Goal: Transaction & Acquisition: Download file/media

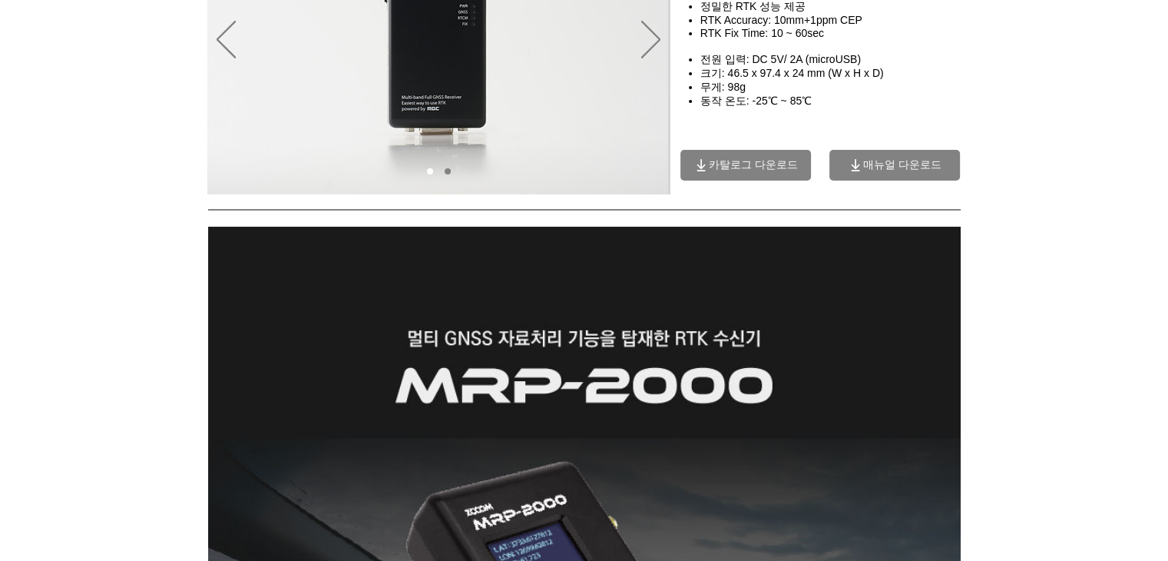
scroll to position [232, 0]
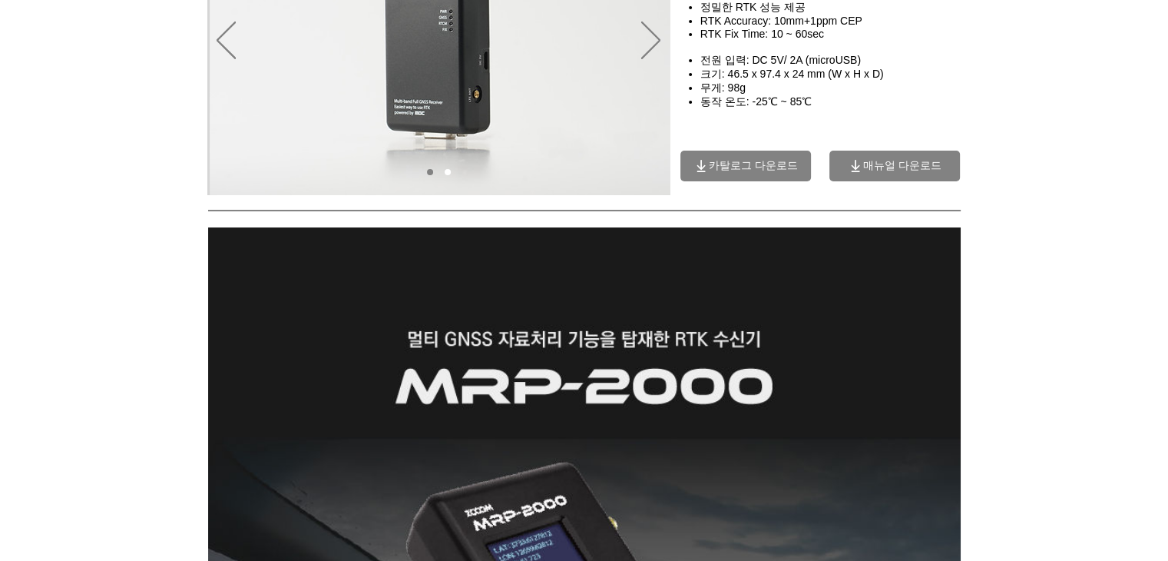
click at [762, 163] on span "카탈로그 다운로드" at bounding box center [745, 166] width 131 height 31
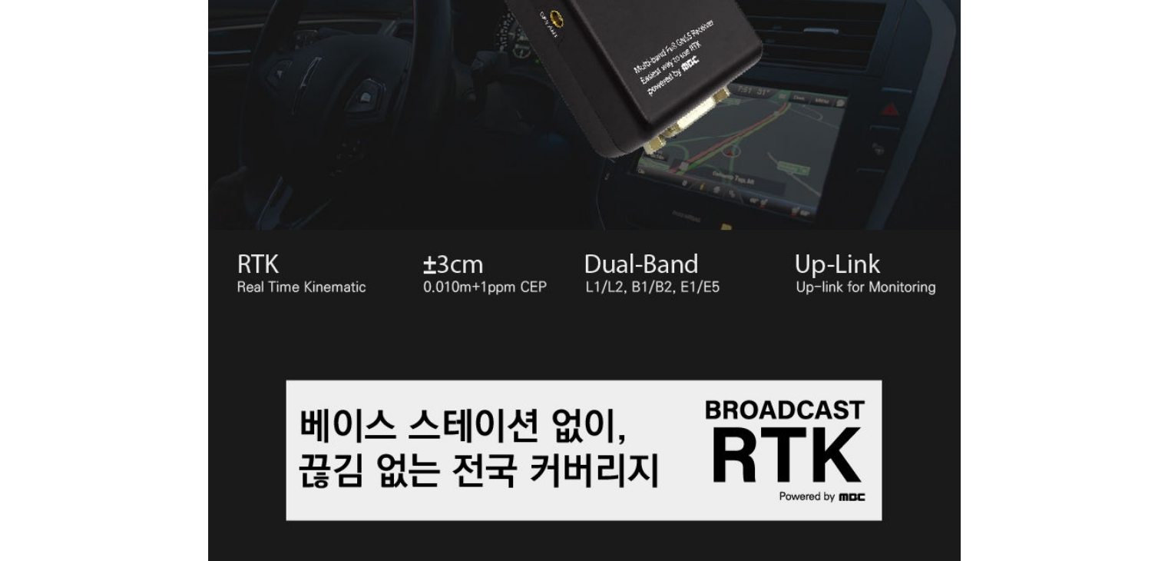
scroll to position [939, 0]
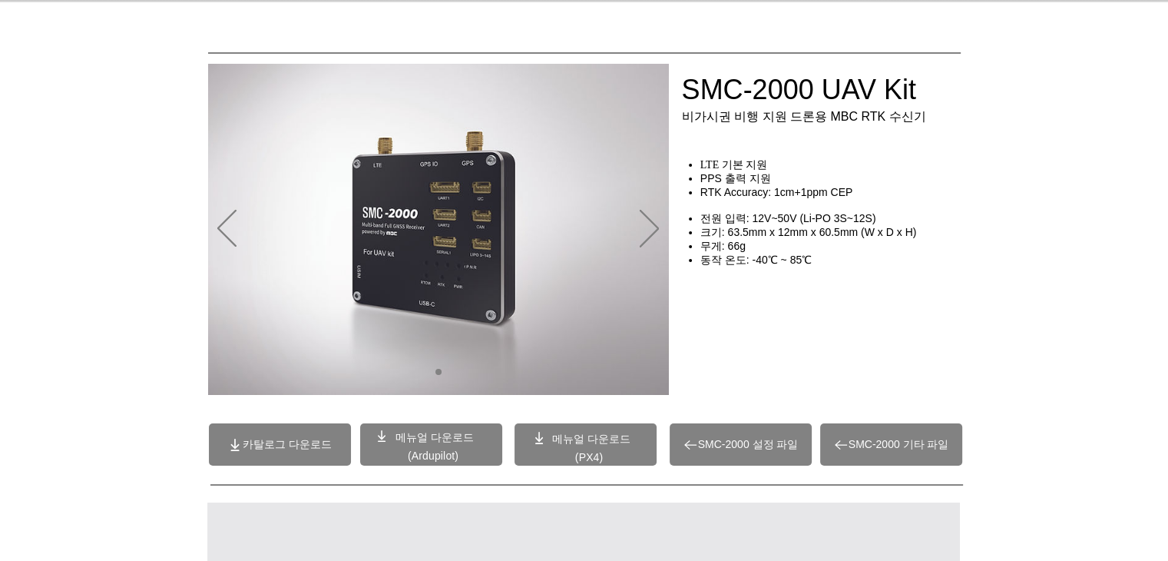
scroll to position [58, 0]
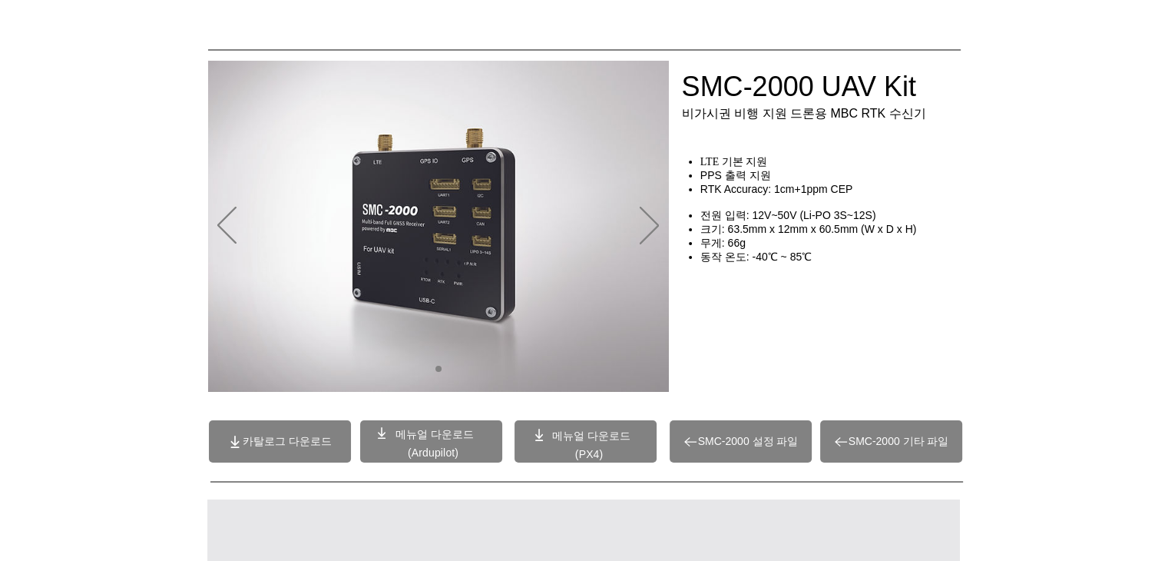
click at [265, 444] on span "카탈로그 다운로드" at bounding box center [287, 442] width 89 height 14
click at [562, 452] on p "(PX4)" at bounding box center [590, 454] width 104 height 14
click at [885, 449] on span "SMC-2000 기타 파일" at bounding box center [891, 441] width 142 height 42
click at [733, 435] on span "SMC-2000 설정 파일" at bounding box center [748, 442] width 101 height 14
click at [304, 446] on span "카탈로그 다운로드" at bounding box center [287, 442] width 89 height 14
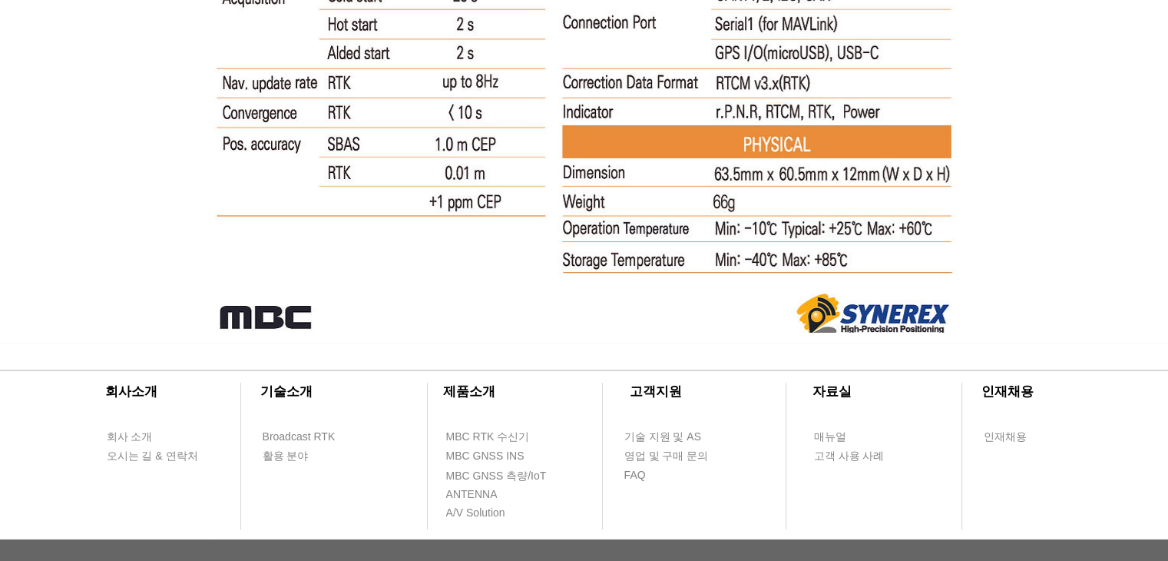
scroll to position [10059, 0]
